Goal: Transaction & Acquisition: Book appointment/travel/reservation

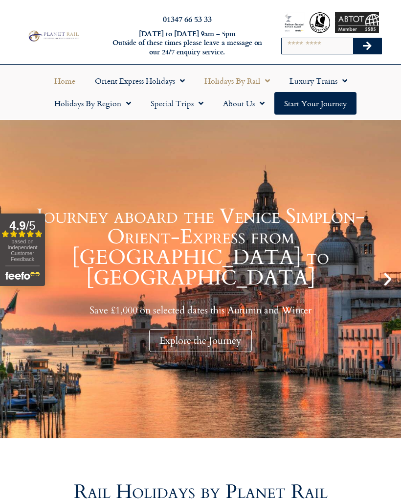
click at [261, 76] on span "Menu" at bounding box center [265, 81] width 10 height 18
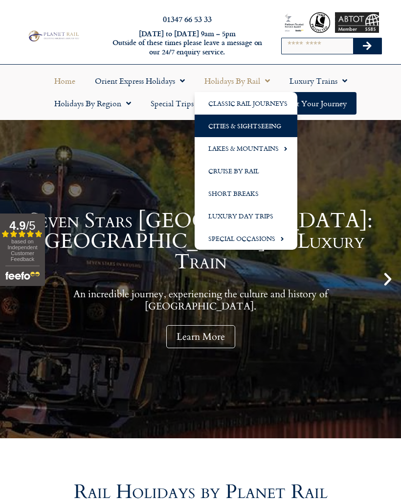
click at [275, 122] on link "Cities & Sightseeing" at bounding box center [246, 126] width 103 height 23
click at [270, 123] on link "Cities & Sightseeing" at bounding box center [246, 126] width 103 height 23
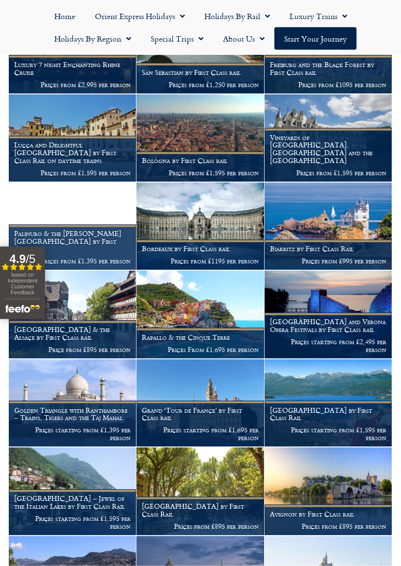
scroll to position [1528, 0]
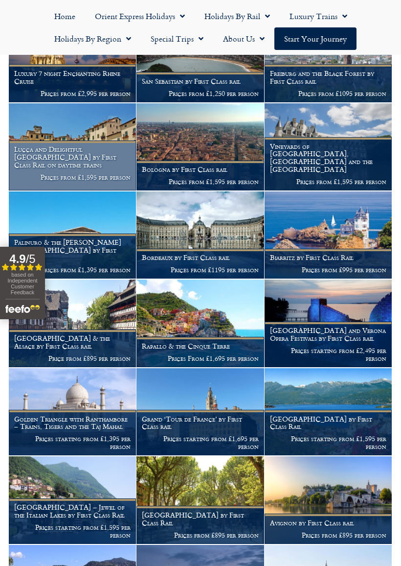
click at [36, 157] on h1 "Lucca and Delightful [GEOGRAPHIC_DATA] by First Class Rail on daytime trains" at bounding box center [72, 156] width 117 height 23
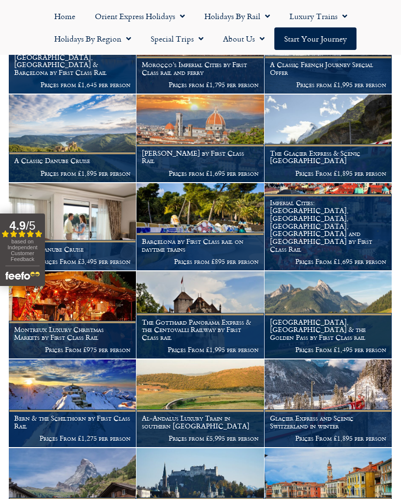
scroll to position [740, 0]
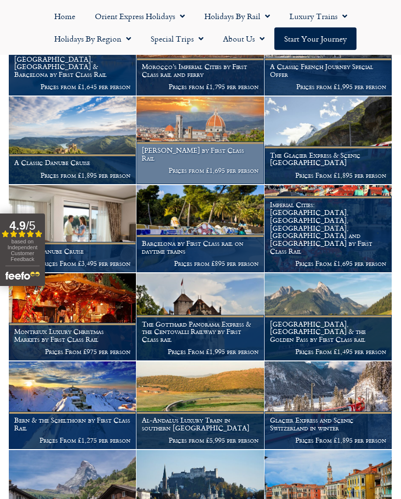
click at [155, 152] on figcaption "[PERSON_NAME] by First Class Rail Prices from £1,695 per person" at bounding box center [200, 162] width 127 height 43
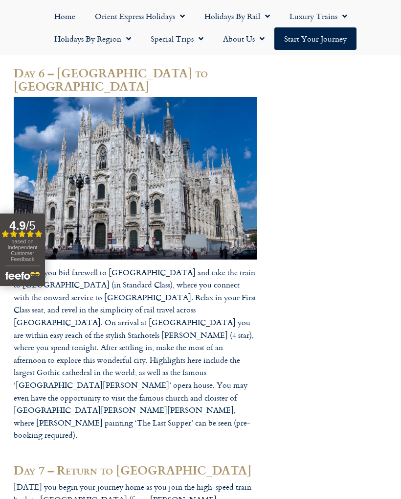
scroll to position [1534, 0]
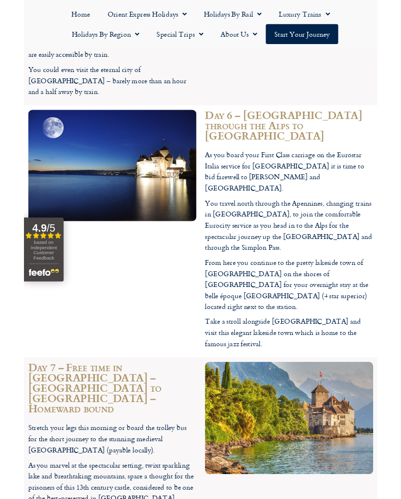
scroll to position [2241, 0]
